Goal: Information Seeking & Learning: Learn about a topic

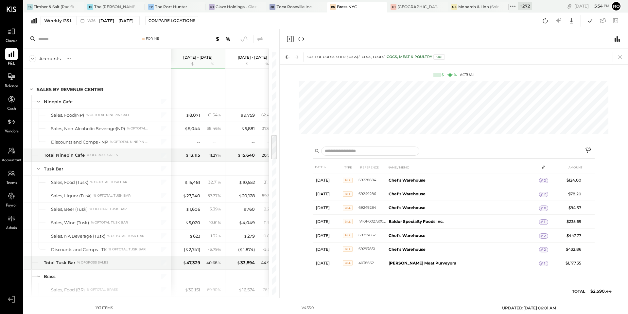
scroll to position [802, 0]
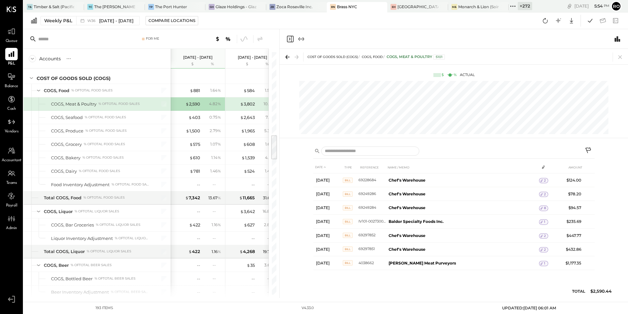
click at [516, 6] on icon at bounding box center [515, 6] width 1 height 1
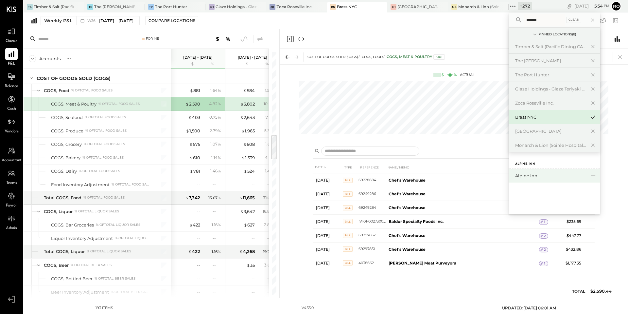
type input "******"
click at [537, 176] on div "Alpine Inn" at bounding box center [550, 175] width 71 height 6
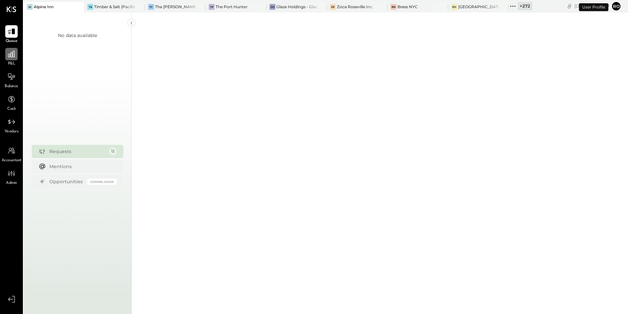
click at [16, 56] on div at bounding box center [11, 54] width 12 height 12
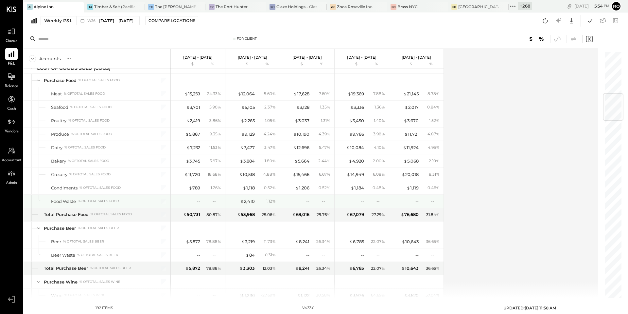
scroll to position [356, 0]
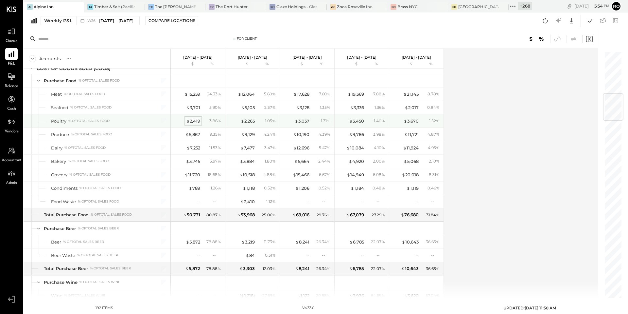
click at [194, 119] on div "$ 2,419" at bounding box center [193, 121] width 14 height 6
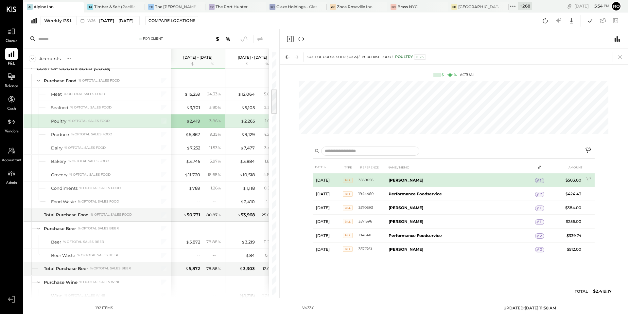
click at [539, 181] on icon at bounding box center [538, 180] width 5 height 5
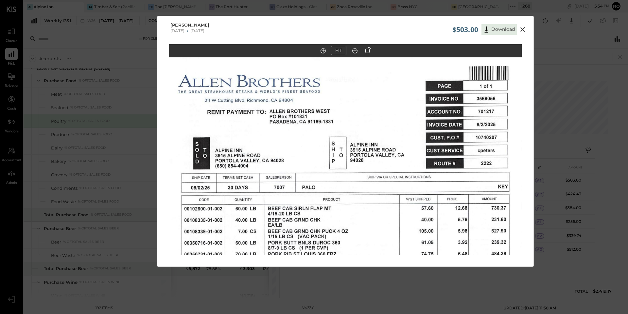
click at [523, 29] on icon at bounding box center [523, 30] width 8 height 8
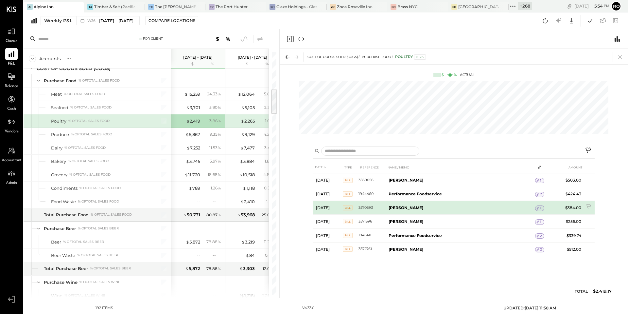
click at [543, 208] on div "1" at bounding box center [539, 207] width 9 height 5
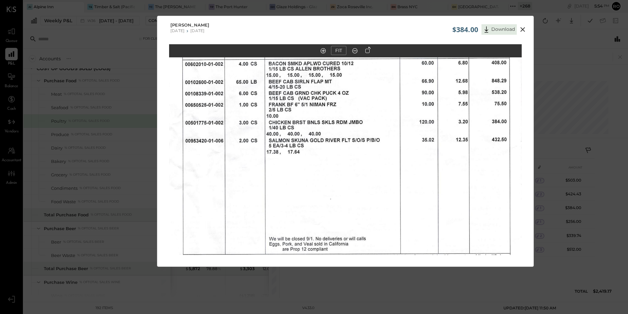
click at [523, 27] on icon at bounding box center [523, 30] width 8 height 8
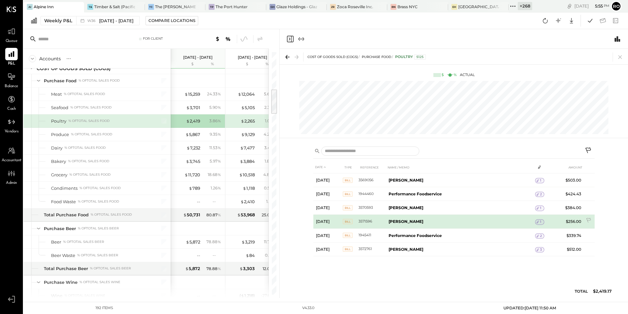
click at [541, 224] on span "1" at bounding box center [540, 221] width 1 height 5
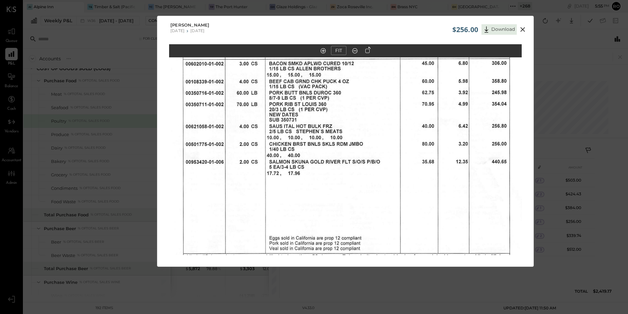
click at [523, 25] on div "$256.00 Download" at bounding box center [491, 28] width 76 height 14
click at [523, 27] on icon at bounding box center [523, 30] width 8 height 8
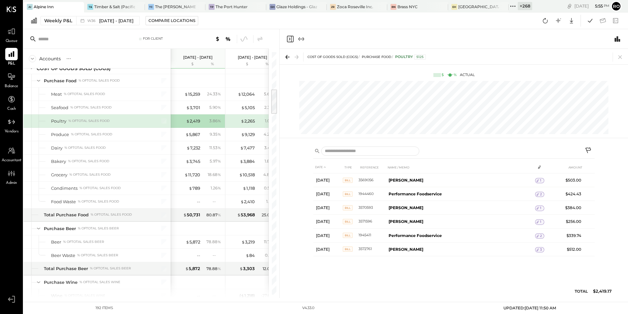
click at [12, 157] on span "Accountant" at bounding box center [12, 160] width 20 height 6
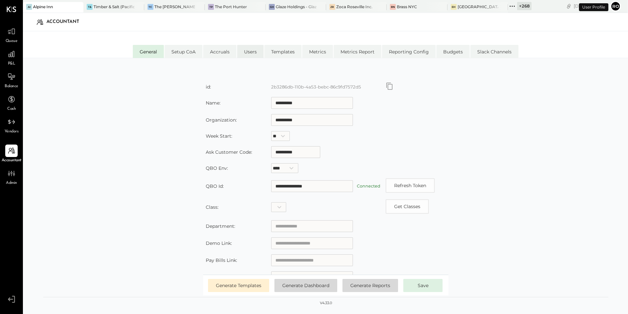
click at [251, 52] on li "Users" at bounding box center [250, 51] width 27 height 13
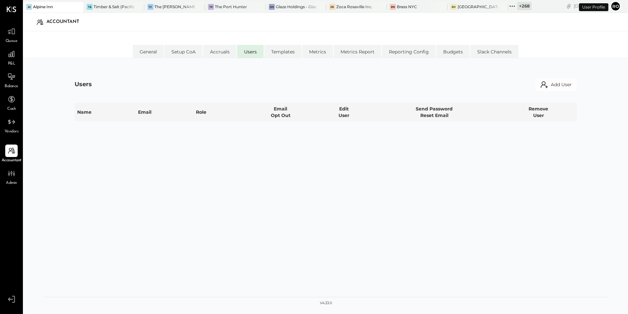
select select "**********"
select select "********"
select select "**********"
select select "*****"
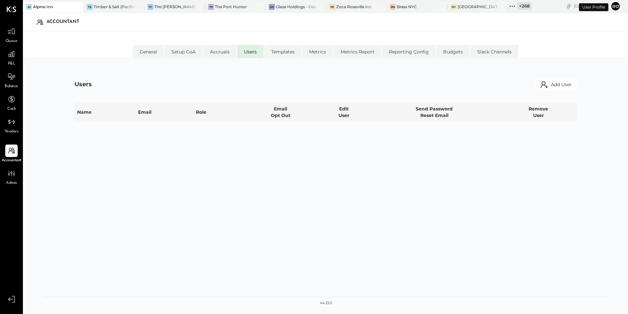
select select "********"
select select "*****"
select select "********"
select select "**********"
select select "*****"
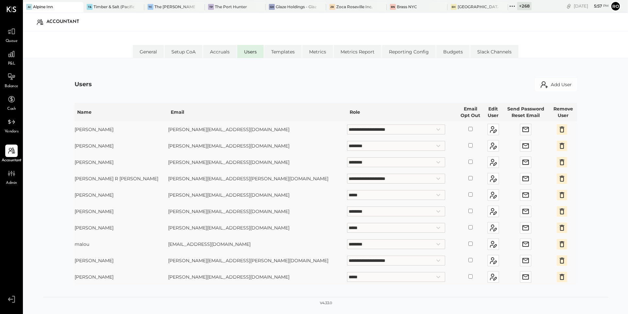
click at [508, 8] on icon at bounding box center [512, 6] width 9 height 9
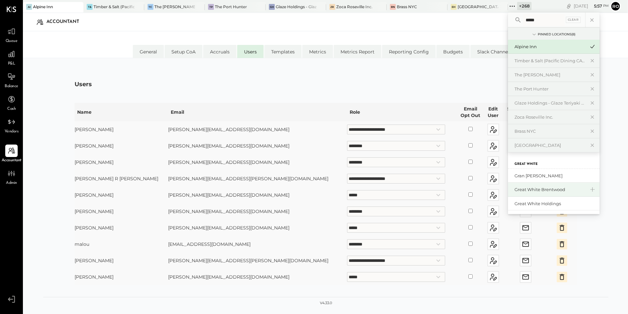
type input "*****"
click at [532, 191] on div "Great White Brentwood" at bounding box center [550, 189] width 71 height 6
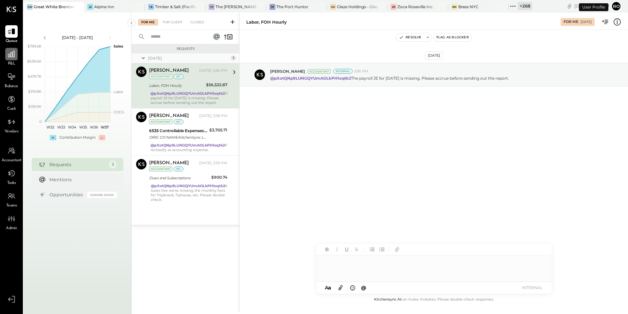
click at [8, 55] on icon at bounding box center [11, 54] width 9 height 9
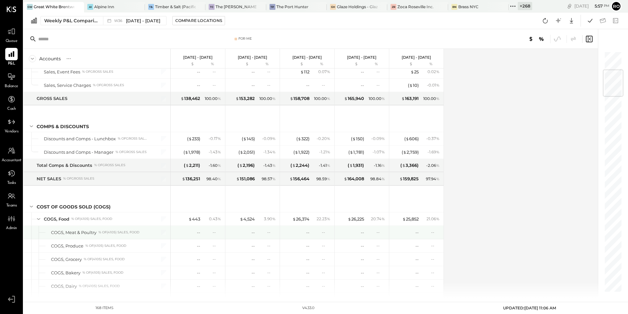
scroll to position [186, 0]
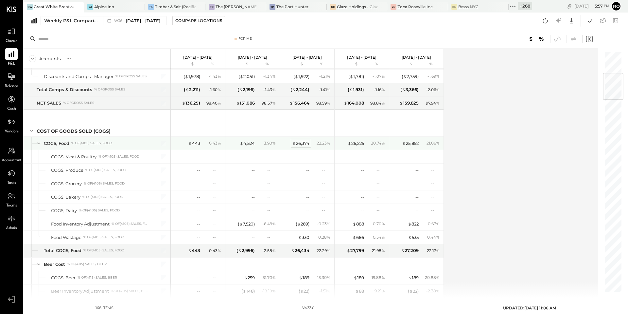
click at [302, 144] on div "$ 26,374" at bounding box center [301, 143] width 17 height 6
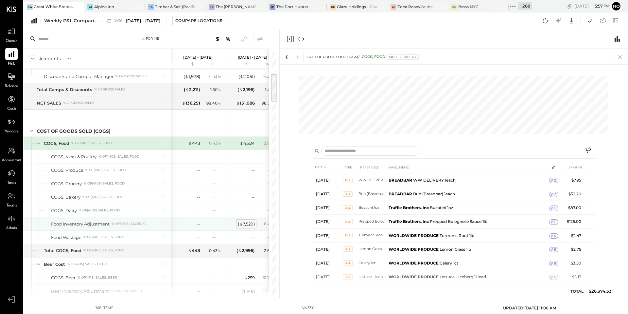
click at [246, 224] on div "( $ 7,520 )" at bounding box center [246, 224] width 17 height 6
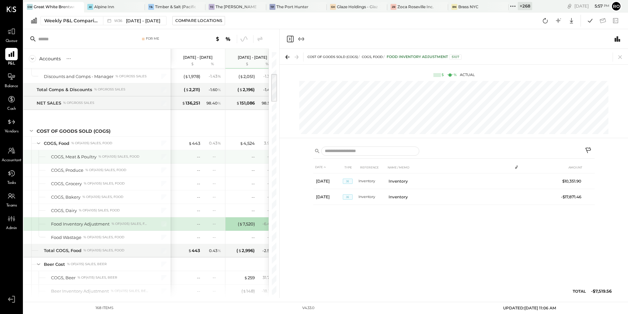
click at [85, 157] on div "COGS, Meat & Poultry" at bounding box center [73, 156] width 45 height 6
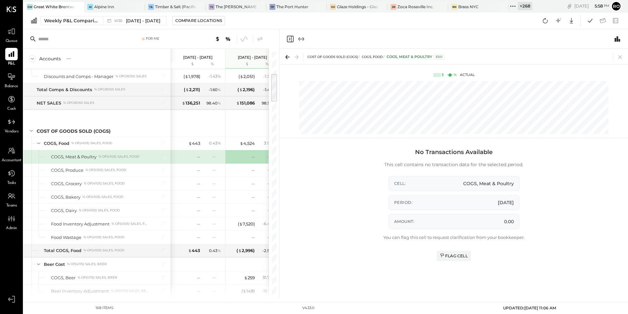
click at [126, 154] on div "% of (4105) Sales, Food" at bounding box center [119, 156] width 41 height 5
click at [265, 139] on div "$ 4,524 3.90 %" at bounding box center [253, 142] width 49 height 13
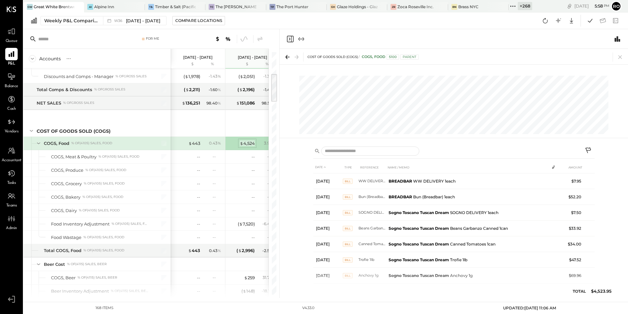
click at [252, 142] on div "$ 4,524" at bounding box center [247, 143] width 15 height 6
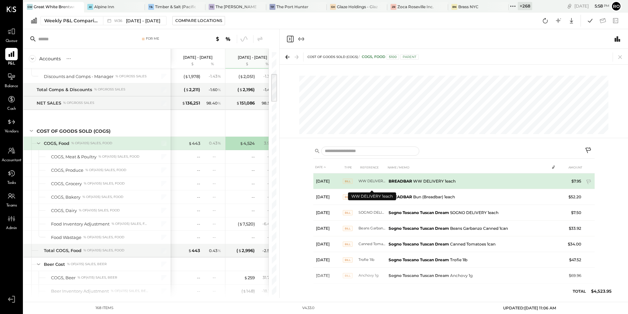
click at [375, 180] on td "WW DELIVERY 1each" at bounding box center [372, 181] width 27 height 16
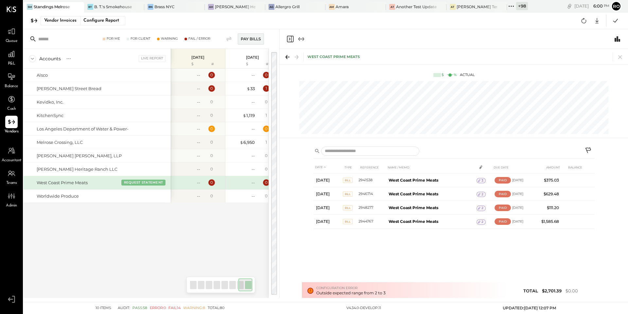
scroll to position [0, 332]
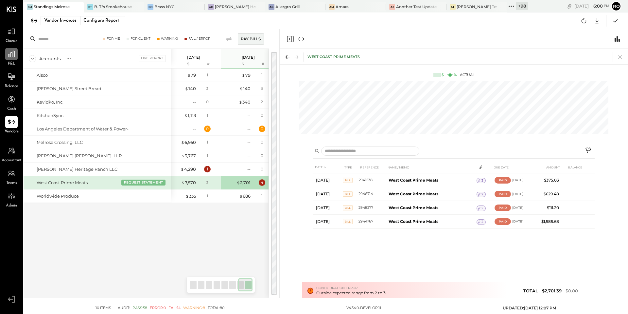
click at [17, 57] on div at bounding box center [11, 54] width 12 height 12
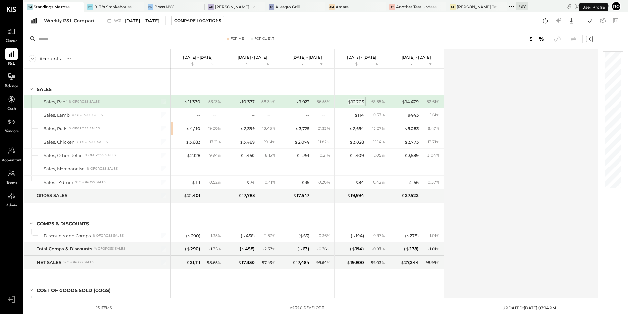
click at [361, 100] on div "$ 12,705" at bounding box center [356, 102] width 16 height 6
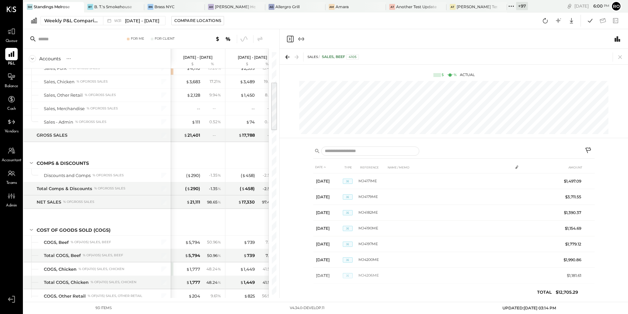
scroll to position [160, 0]
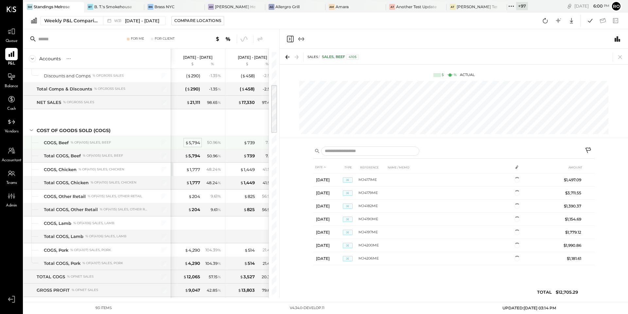
click at [193, 141] on div "$ 5,794" at bounding box center [192, 142] width 15 height 6
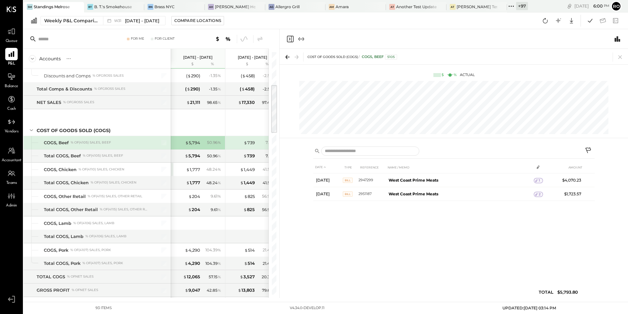
click at [507, 7] on icon at bounding box center [511, 6] width 9 height 9
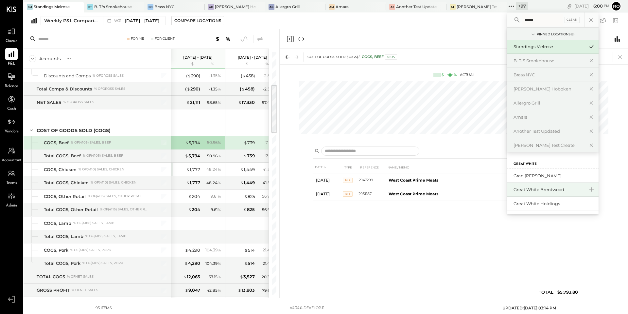
type input "*****"
click at [520, 189] on div "Great White Brentwood" at bounding box center [549, 189] width 71 height 6
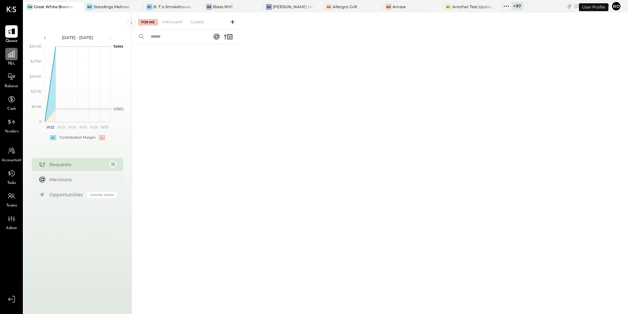
click at [10, 57] on icon at bounding box center [11, 54] width 9 height 9
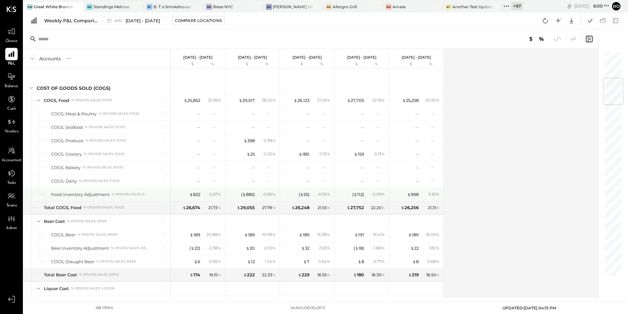
scroll to position [228, 0]
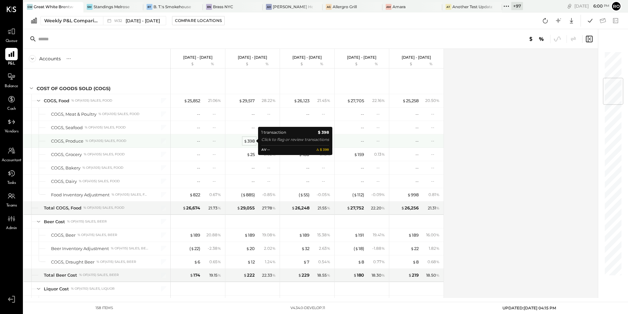
click at [250, 140] on div "$ 398" at bounding box center [249, 141] width 11 height 6
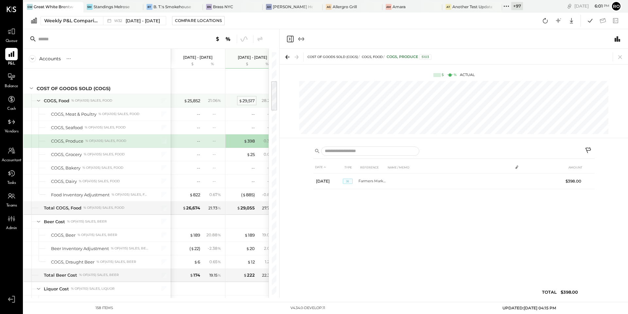
click at [245, 99] on div "$ 29,517" at bounding box center [247, 101] width 16 height 6
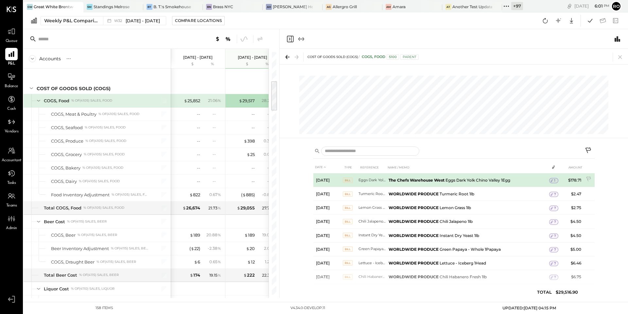
click at [554, 180] on span "1" at bounding box center [554, 180] width 1 height 5
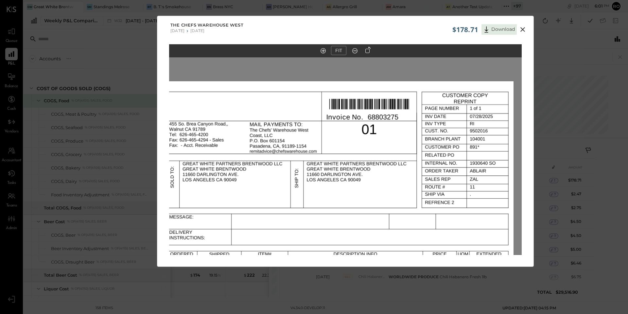
drag, startPoint x: 427, startPoint y: 82, endPoint x: 419, endPoint y: 250, distance: 168.7
click at [419, 250] on img at bounding box center [337, 309] width 353 height 457
click at [521, 31] on icon at bounding box center [523, 29] width 5 height 5
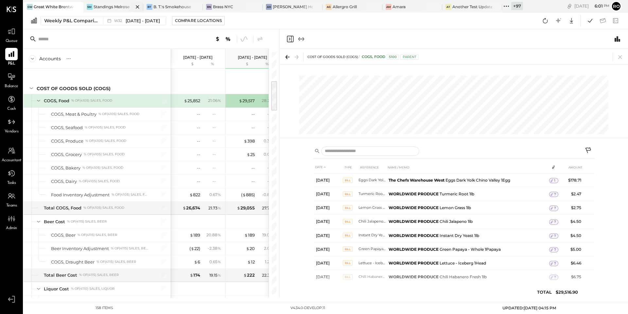
click at [100, 4] on div "Standings Melrose" at bounding box center [112, 7] width 36 height 6
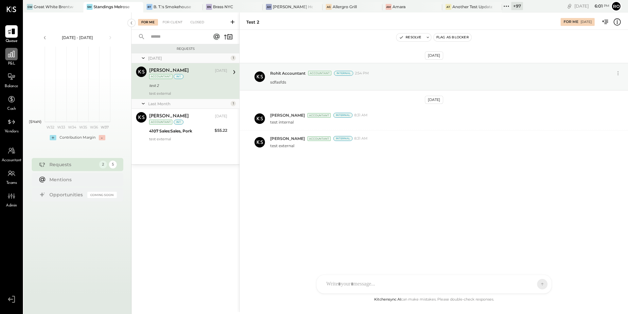
click at [12, 57] on icon at bounding box center [11, 54] width 9 height 9
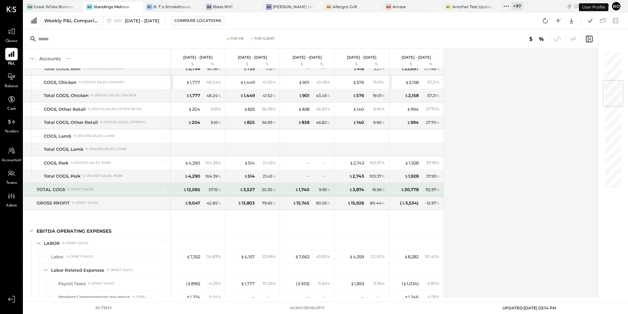
scroll to position [246, 0]
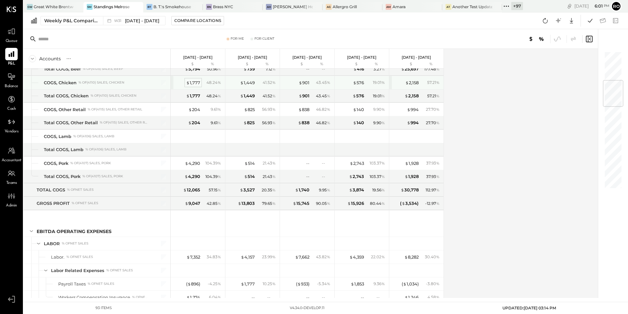
click at [196, 83] on div "$ 1,777" at bounding box center [193, 83] width 14 height 6
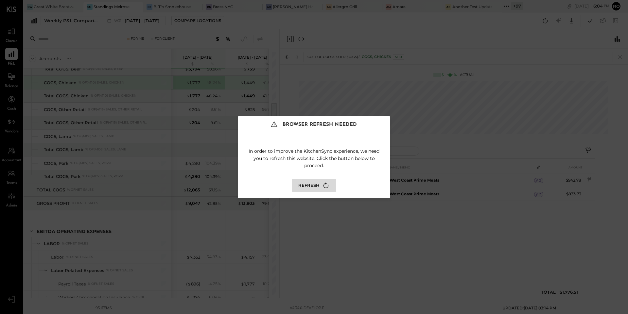
click at [320, 187] on button "Refresh" at bounding box center [314, 185] width 45 height 13
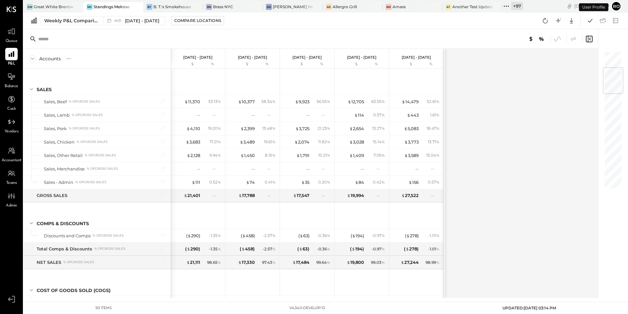
scroll to position [139, 0]
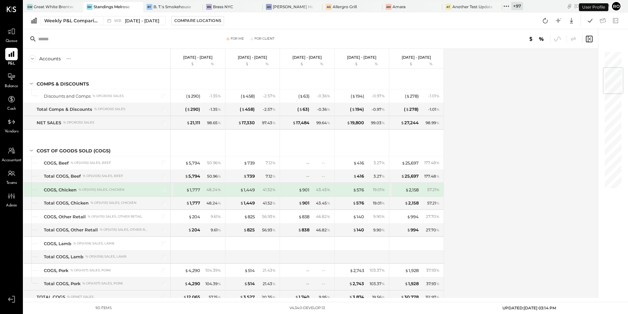
click at [97, 4] on div "Standings Melrose" at bounding box center [112, 7] width 36 height 6
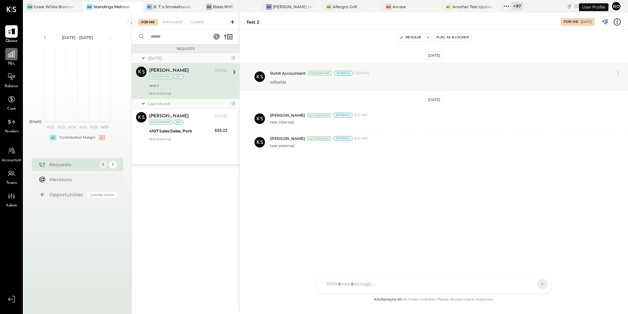
click at [10, 60] on div at bounding box center [11, 54] width 12 height 12
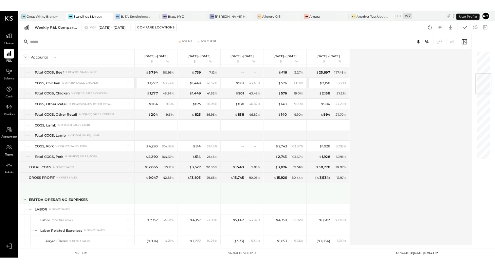
scroll to position [239, 0]
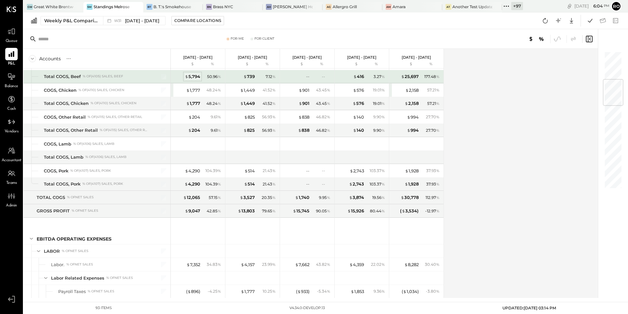
click at [196, 77] on div "$ 5,794" at bounding box center [192, 76] width 15 height 6
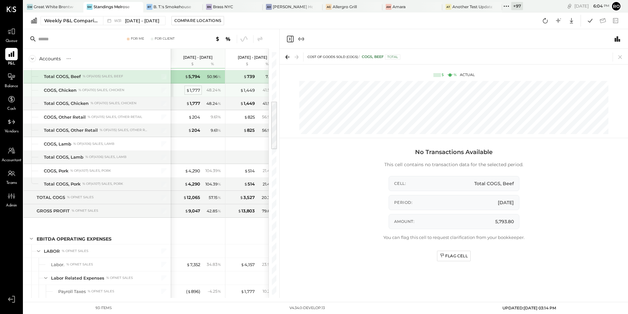
click at [195, 88] on div "$ 1,777" at bounding box center [193, 90] width 14 height 6
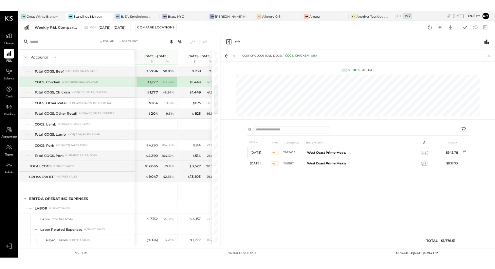
scroll to position [239, 0]
